Goal: Information Seeking & Learning: Learn about a topic

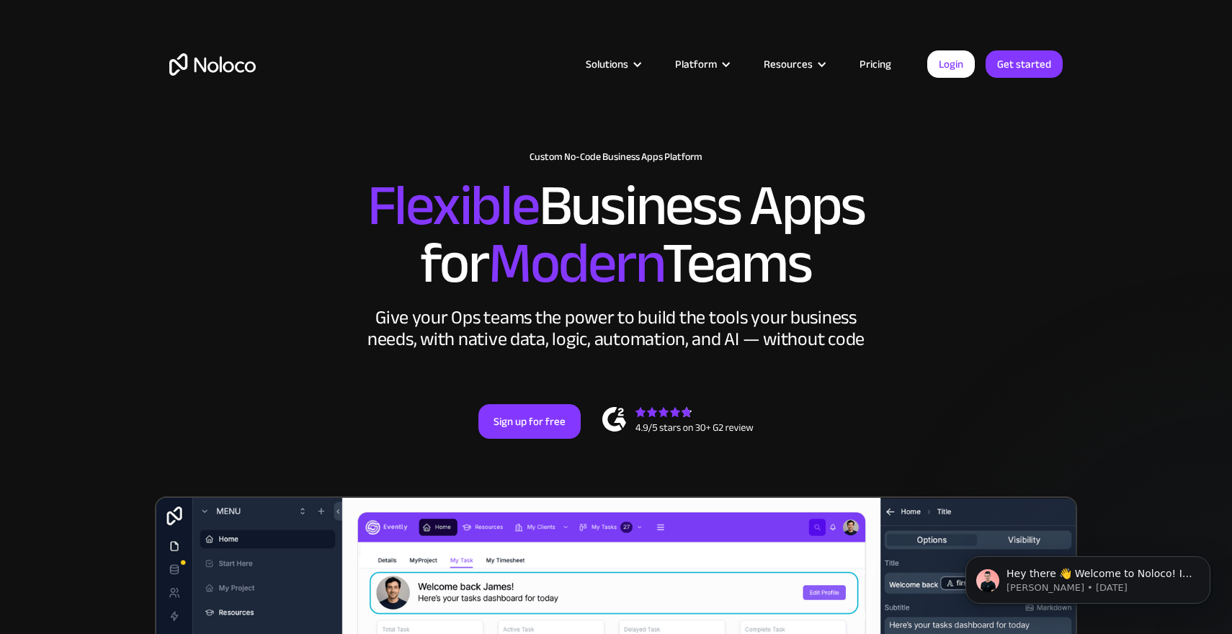
click at [873, 69] on link "Pricing" at bounding box center [876, 64] width 68 height 19
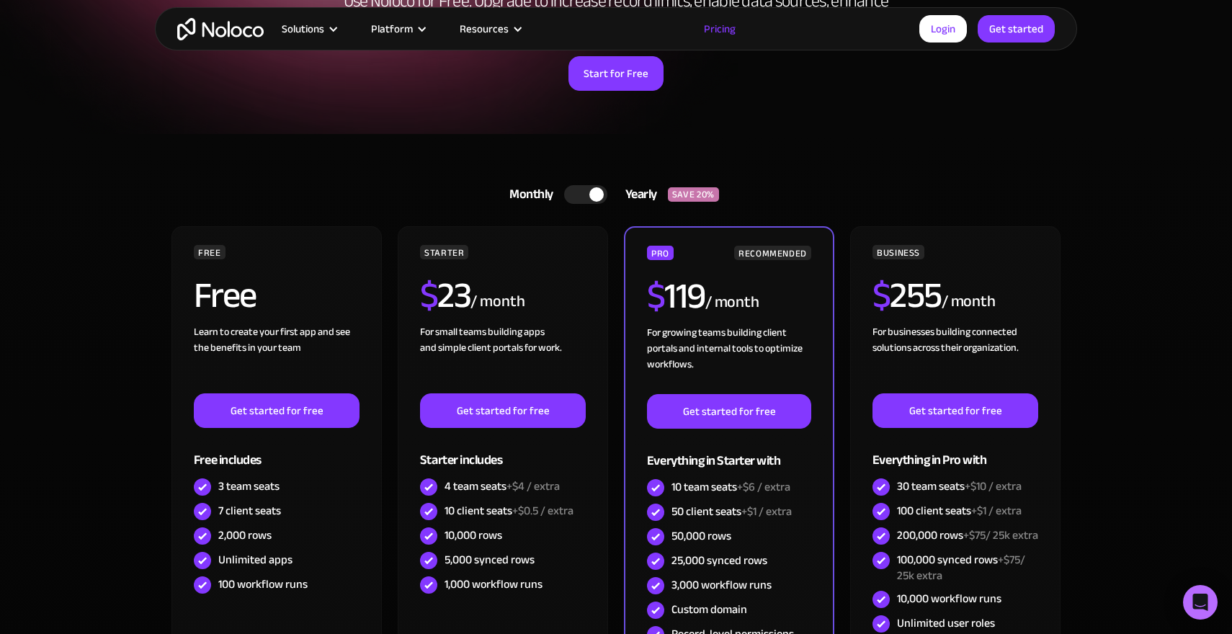
scroll to position [281, 0]
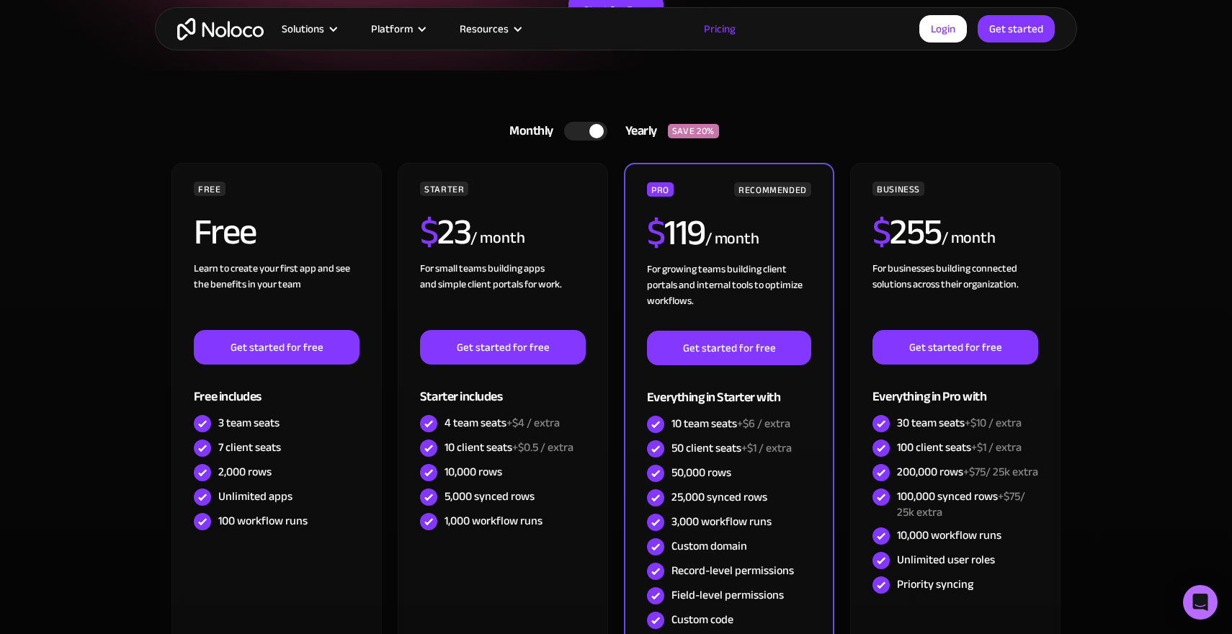
click at [577, 128] on div at bounding box center [585, 131] width 43 height 19
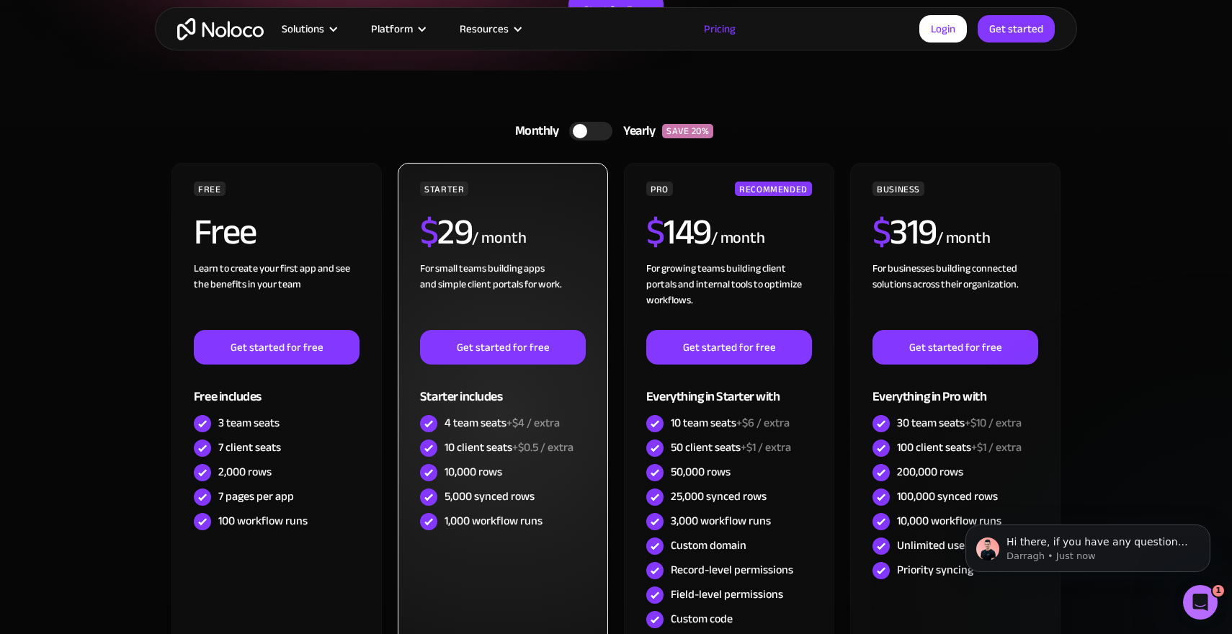
scroll to position [0, 0]
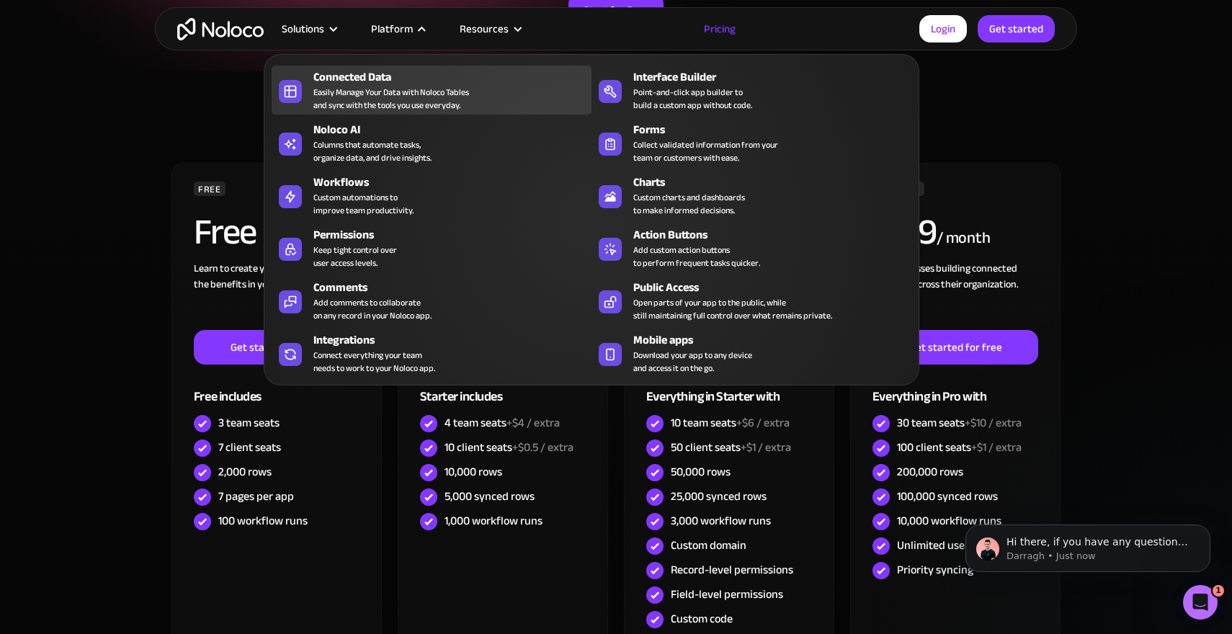
click at [368, 83] on div "Connected Data" at bounding box center [455, 76] width 285 height 17
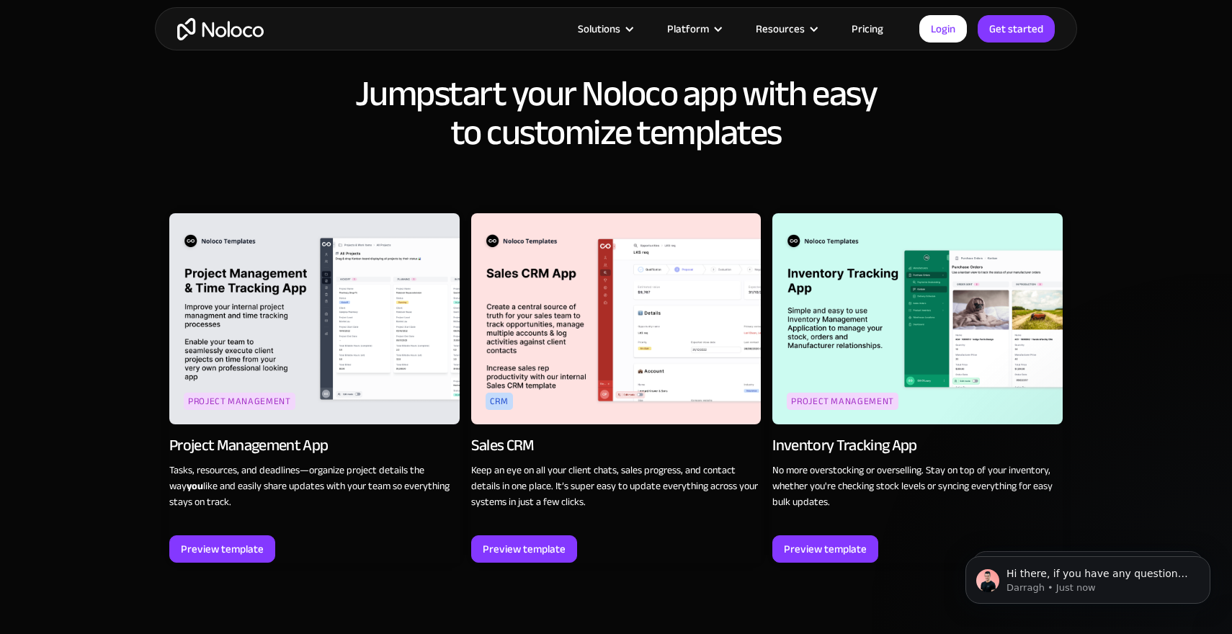
scroll to position [1735, 0]
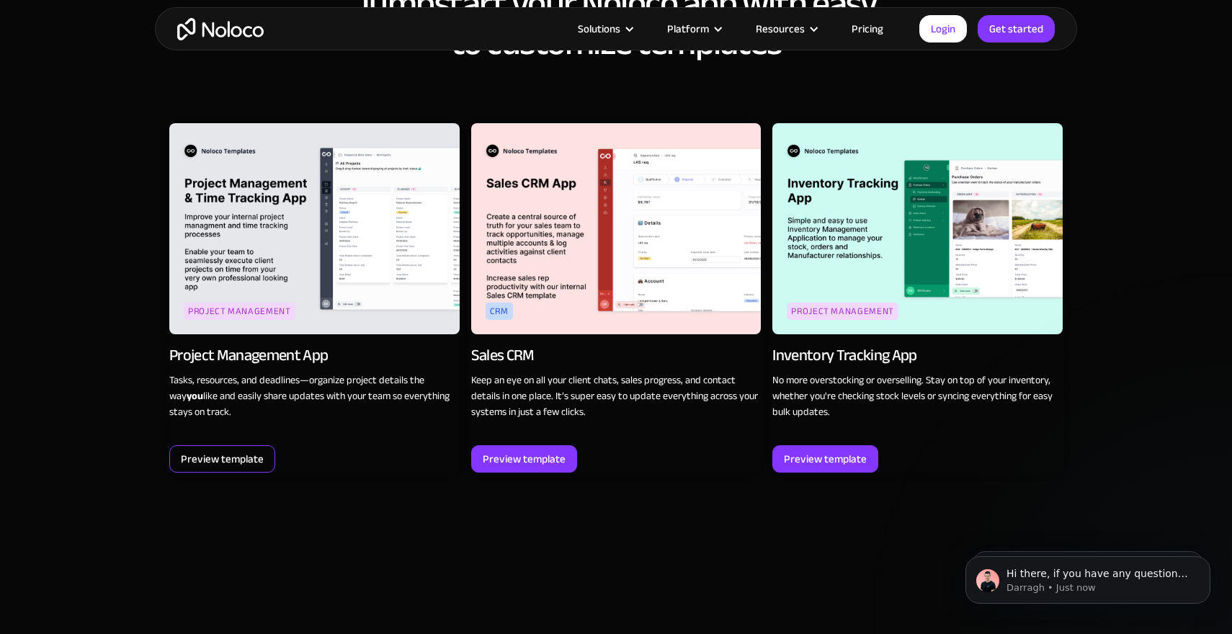
click at [223, 448] on div "Preview template" at bounding box center [222, 458] width 106 height 27
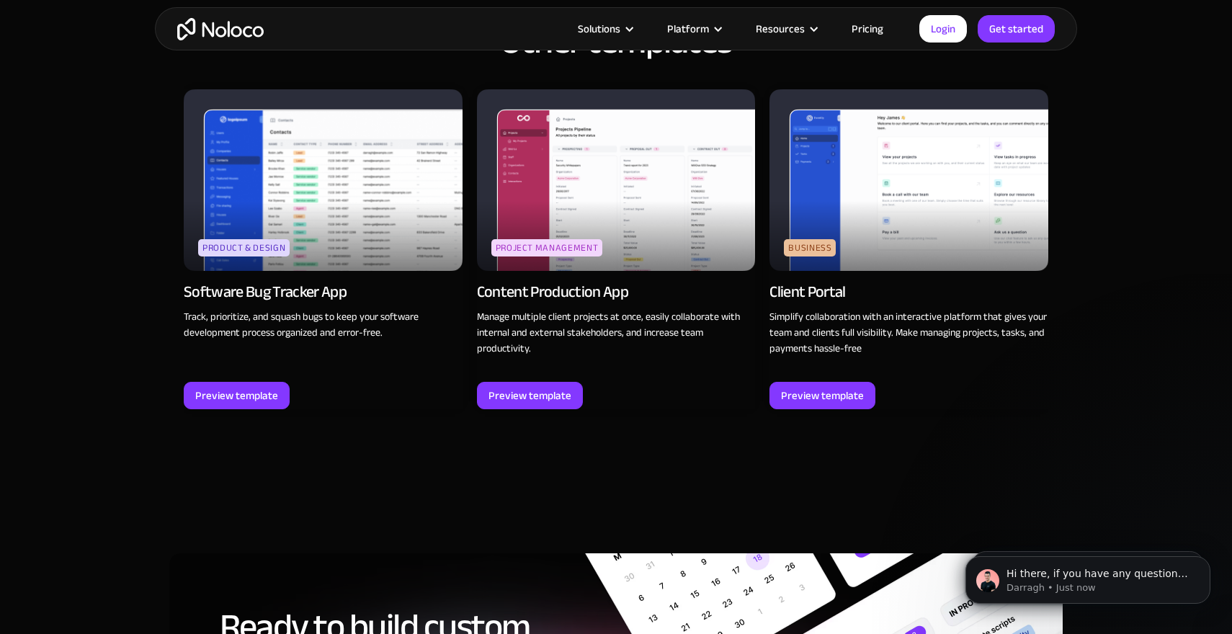
scroll to position [1582, 0]
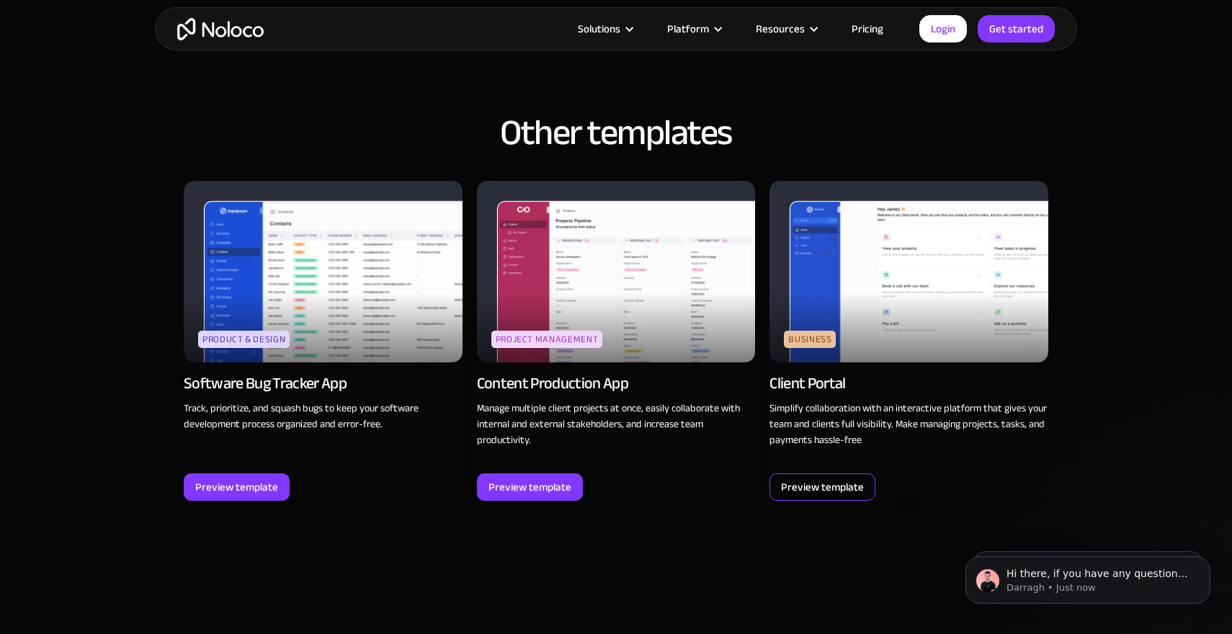
click at [843, 496] on div "Preview template" at bounding box center [822, 487] width 83 height 19
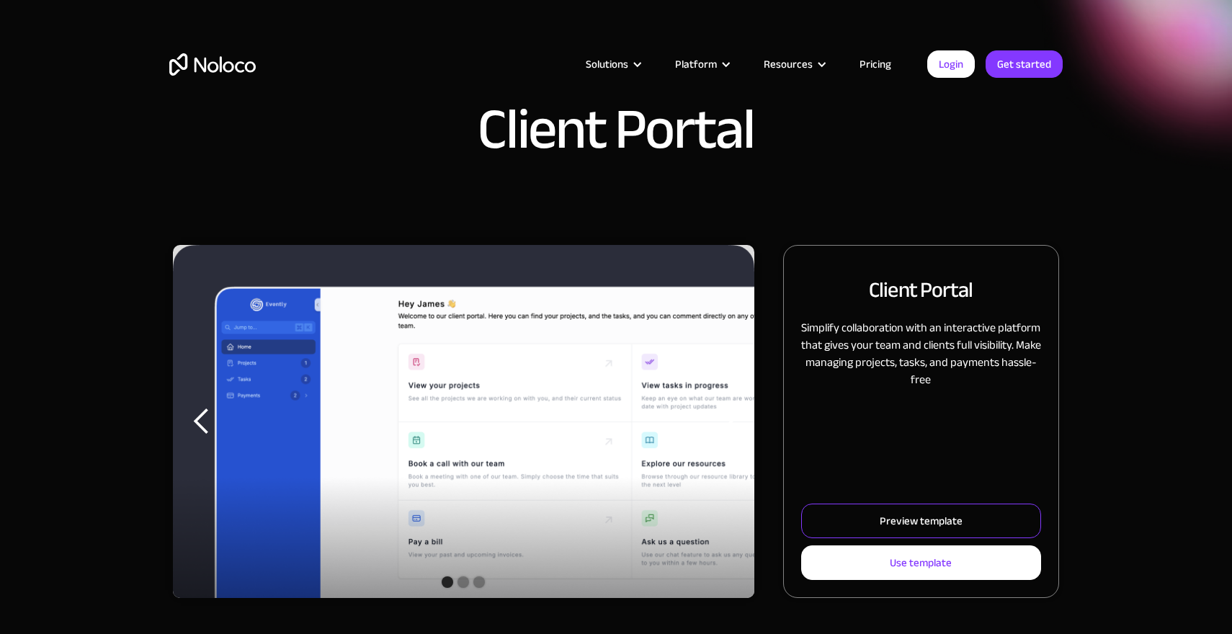
click at [884, 533] on link "Preview template" at bounding box center [921, 521] width 240 height 35
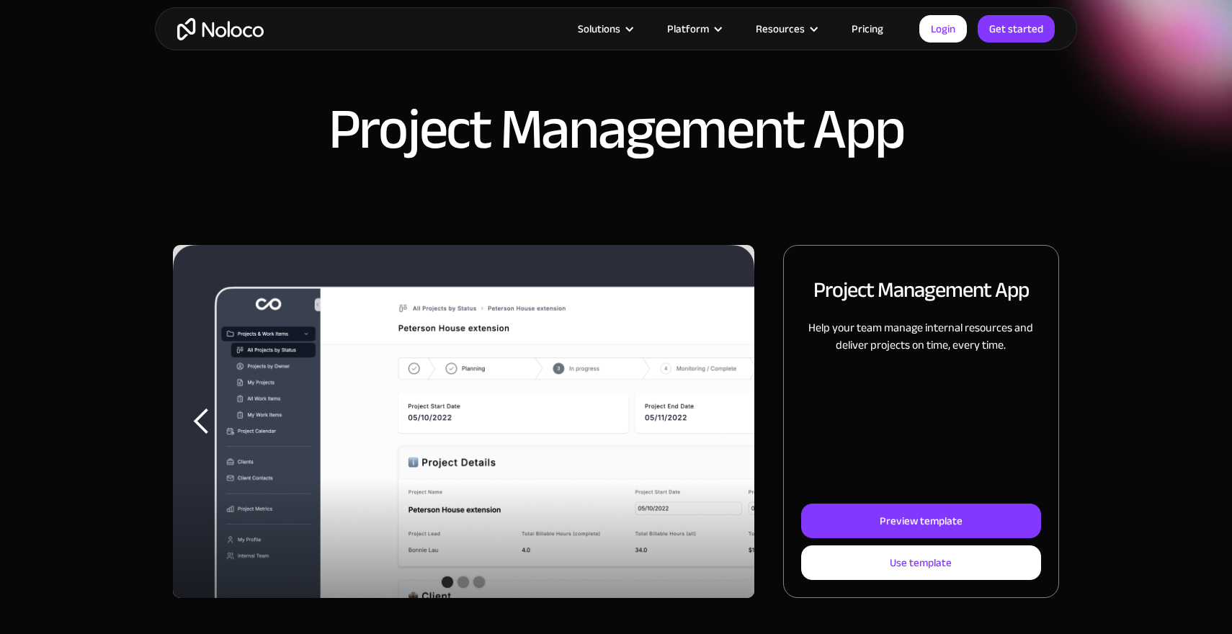
scroll to position [1582, 0]
